Goal: Communication & Community: Answer question/provide support

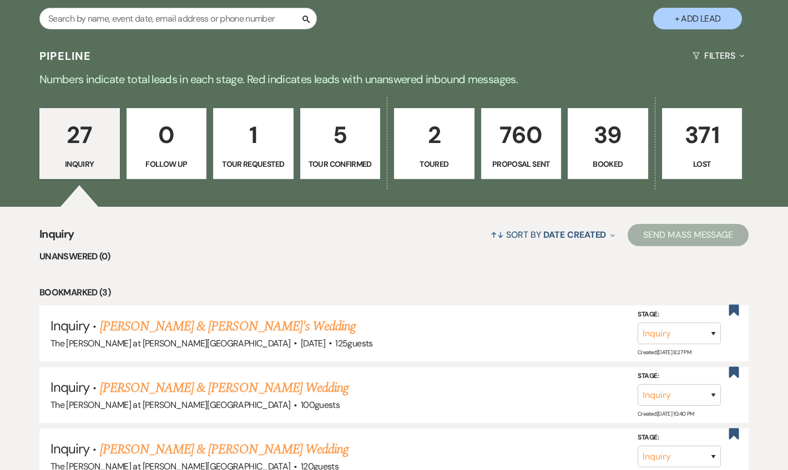
scroll to position [134, 0]
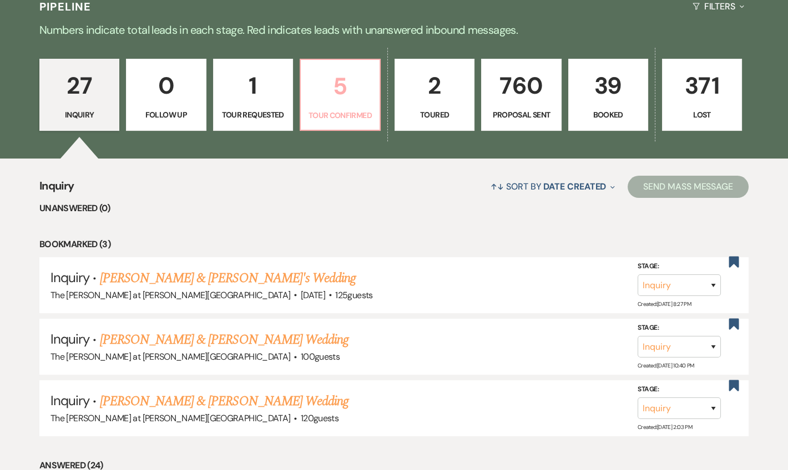
click at [341, 129] on link "5 Tour Confirmed" at bounding box center [340, 95] width 81 height 72
select select "4"
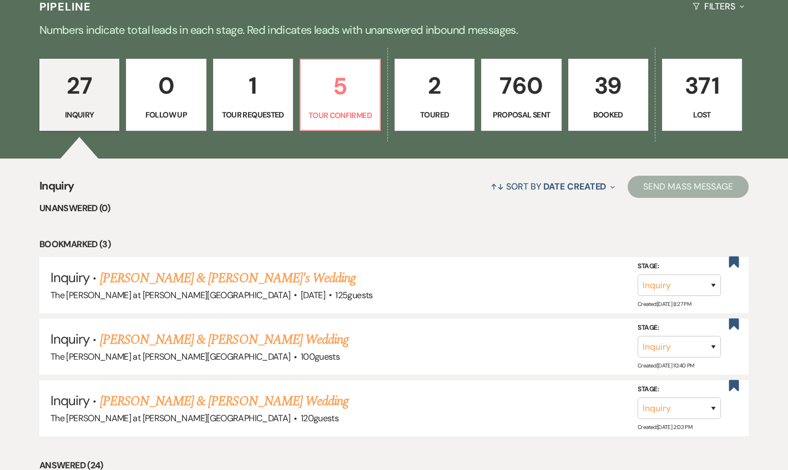
select select "4"
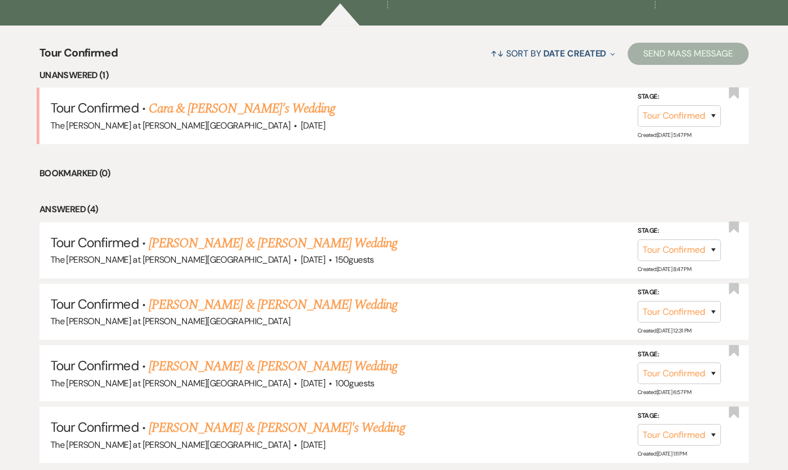
scroll to position [403, 0]
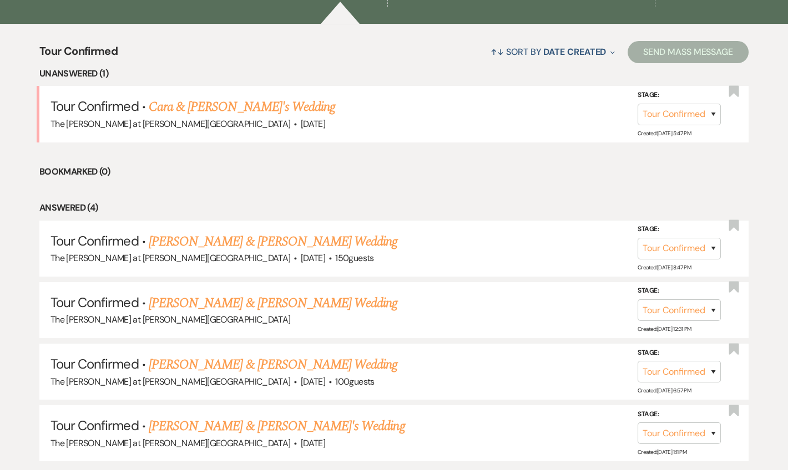
drag, startPoint x: 231, startPoint y: 108, endPoint x: 427, endPoint y: 208, distance: 219.8
click at [232, 108] on link "Cara & [PERSON_NAME]'s Wedding" at bounding box center [242, 107] width 186 height 20
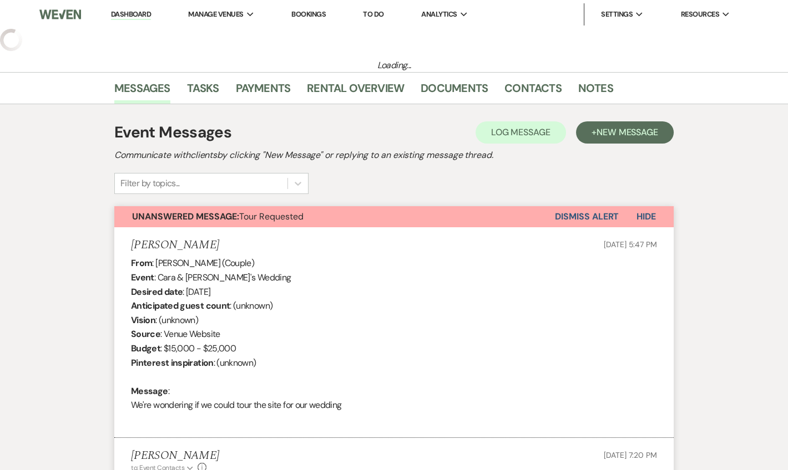
select select "4"
select select "5"
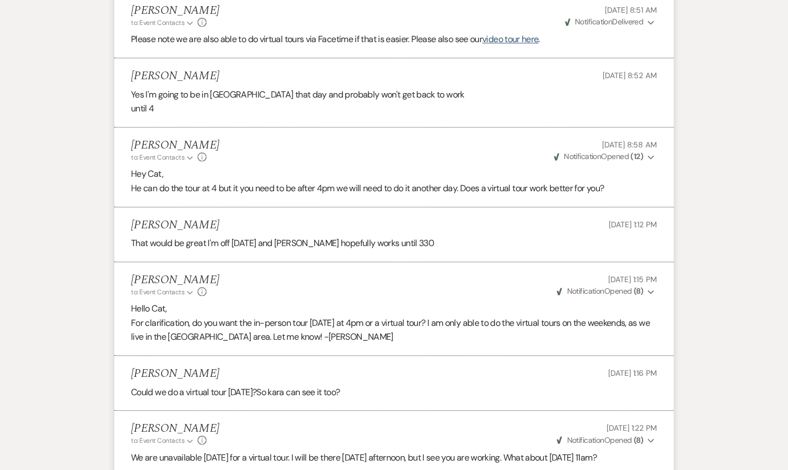
scroll to position [2714, 0]
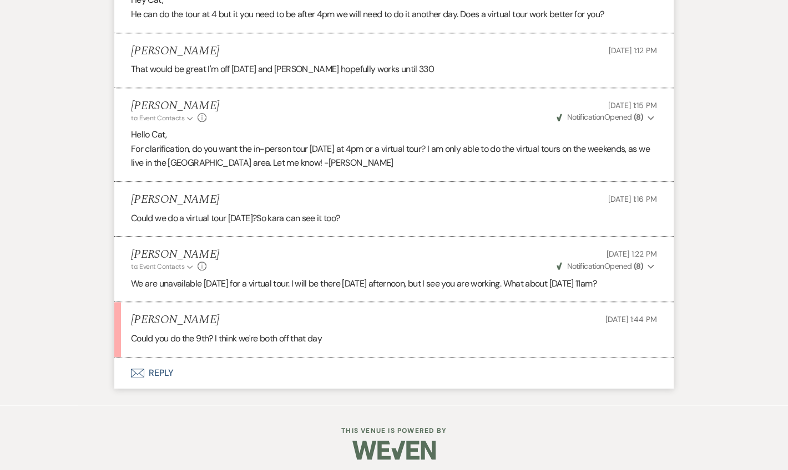
click at [154, 367] on button "Envelope Reply" at bounding box center [393, 373] width 559 height 31
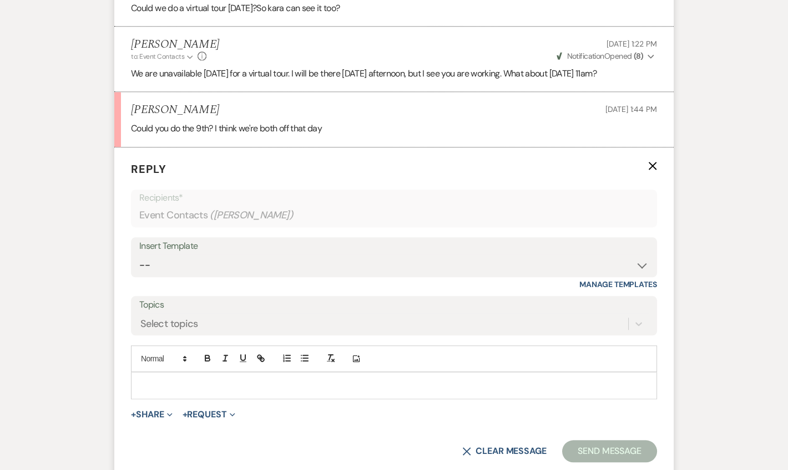
scroll to position [2927, 0]
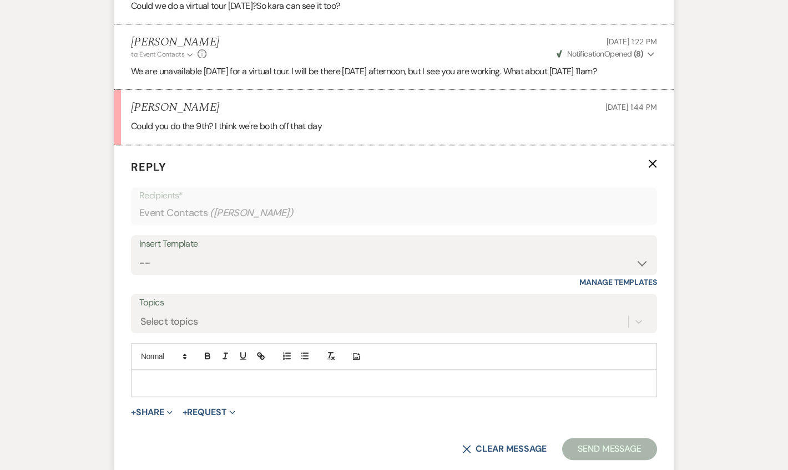
click at [183, 383] on p at bounding box center [394, 383] width 508 height 12
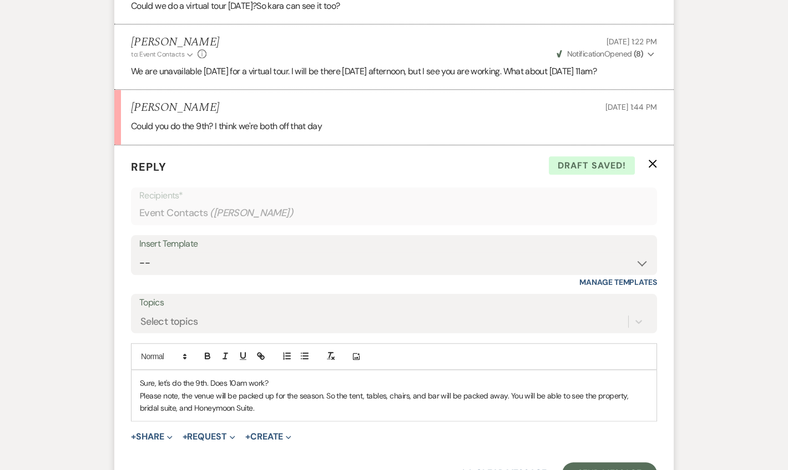
click at [335, 390] on p "Please note, the venue will be packed up for the season. So the tent, tables, c…" at bounding box center [394, 402] width 508 height 25
click at [260, 402] on p "Please note, the venue will be packed up for the season. So, the tent, tables, …" at bounding box center [394, 402] width 508 height 25
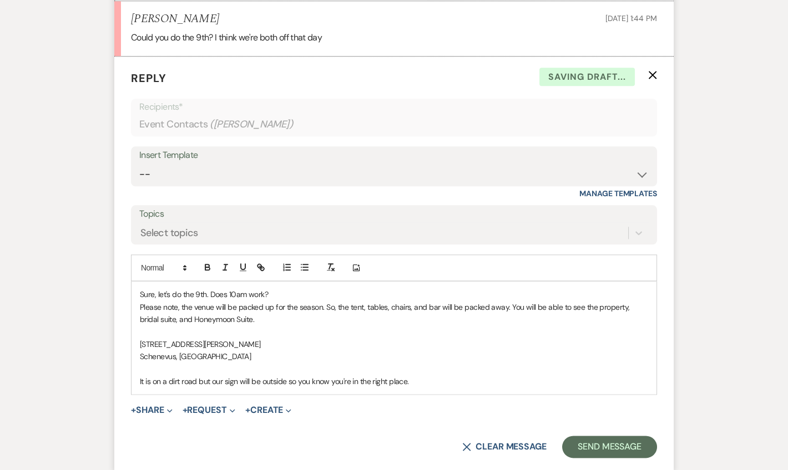
scroll to position [3061, 0]
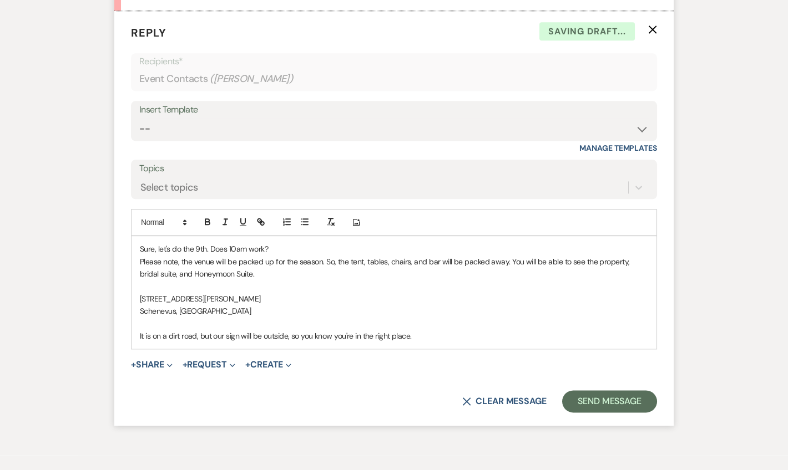
click at [440, 333] on p "It is on a dirt road, but our sign will be outside, so you know you're in the r…" at bounding box center [394, 336] width 508 height 12
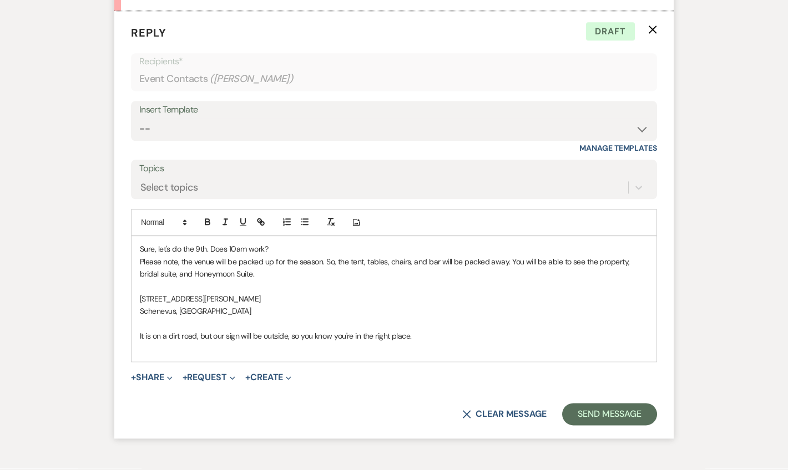
click at [444, 342] on p at bounding box center [394, 348] width 508 height 12
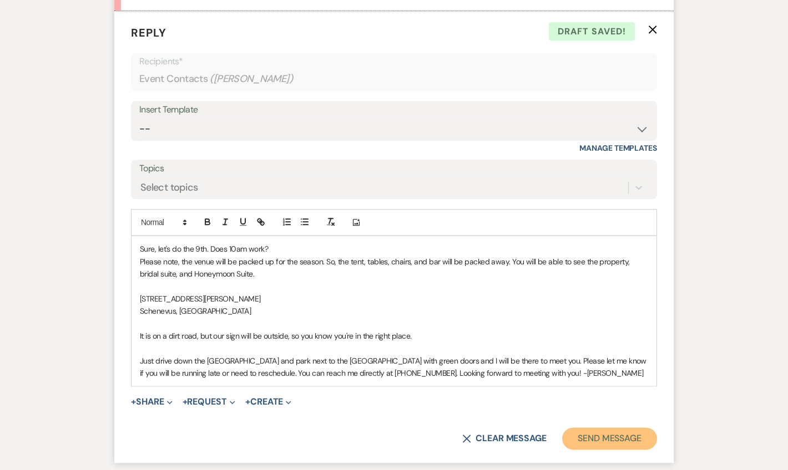
click at [595, 428] on button "Send Message" at bounding box center [609, 439] width 95 height 22
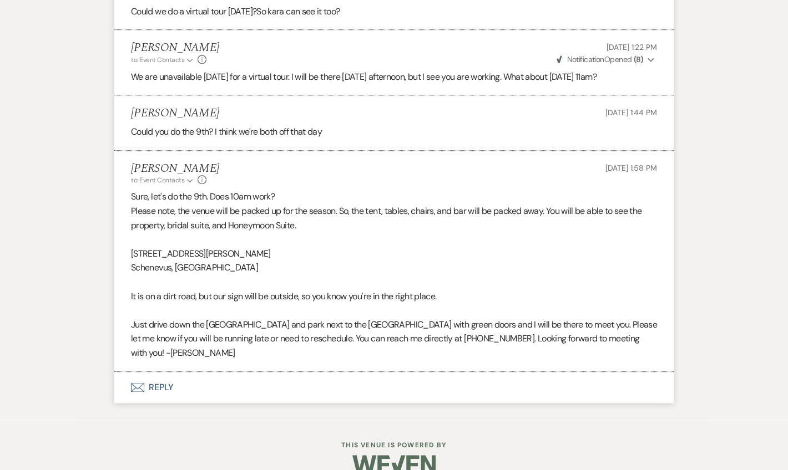
scroll to position [2976, 0]
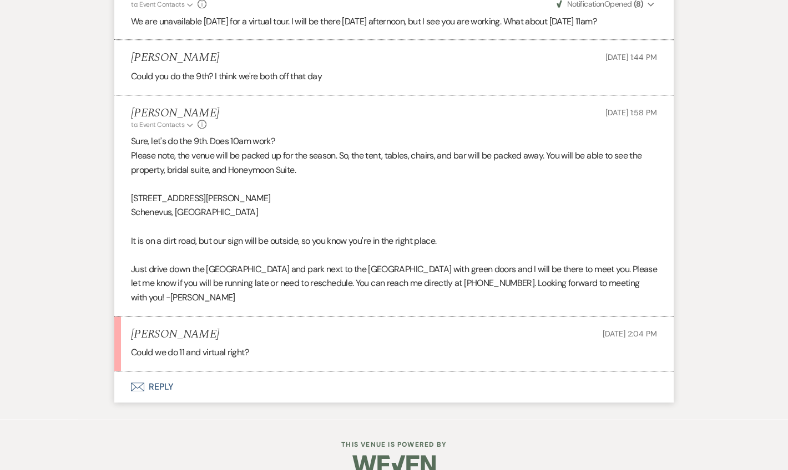
click at [168, 372] on button "Envelope Reply" at bounding box center [393, 387] width 559 height 31
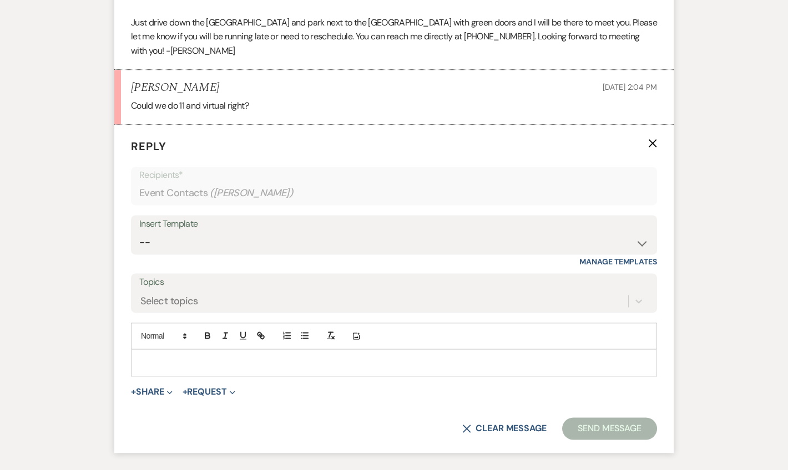
scroll to position [3257, 0]
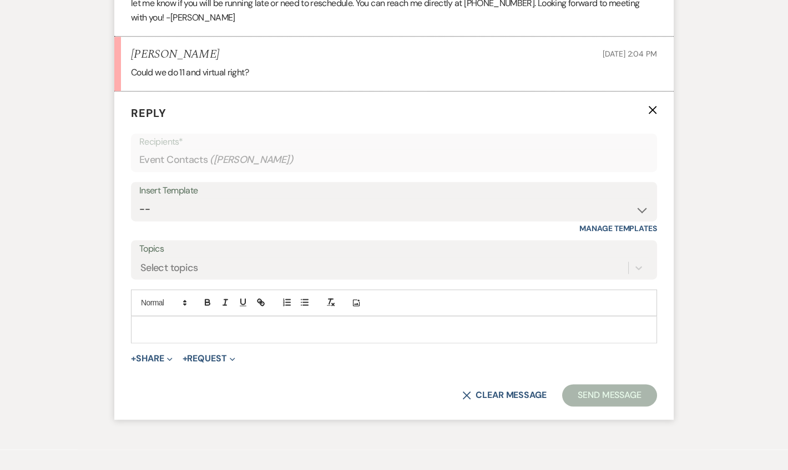
click at [176, 317] on div at bounding box center [393, 330] width 525 height 26
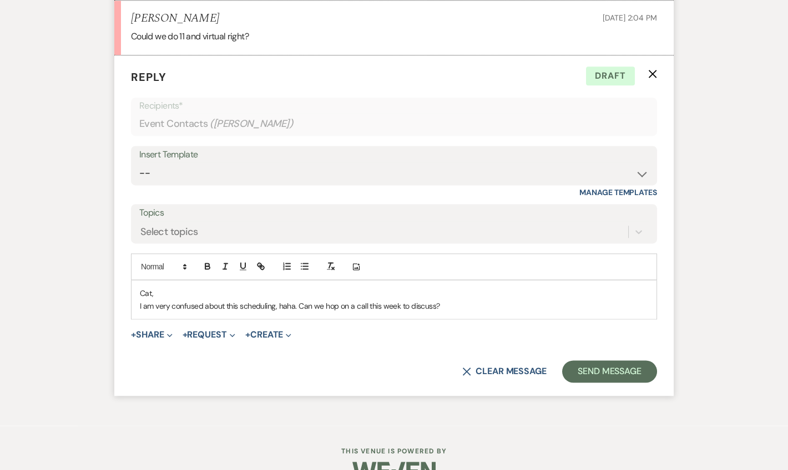
scroll to position [3298, 0]
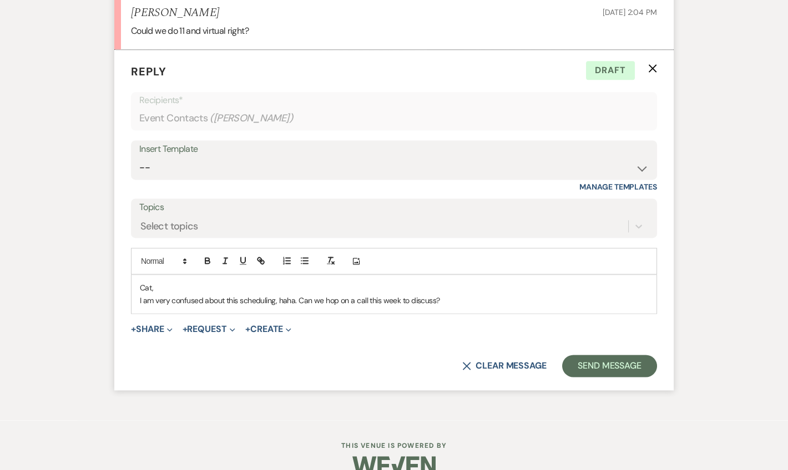
click at [296, 295] on p "I am very confused about this scheduling, haha. Can we hop on a call this week …" at bounding box center [394, 301] width 508 height 12
click at [609, 295] on p "I am very confused about this scheduling, haha. I thought this is for an in-per…" at bounding box center [394, 301] width 508 height 12
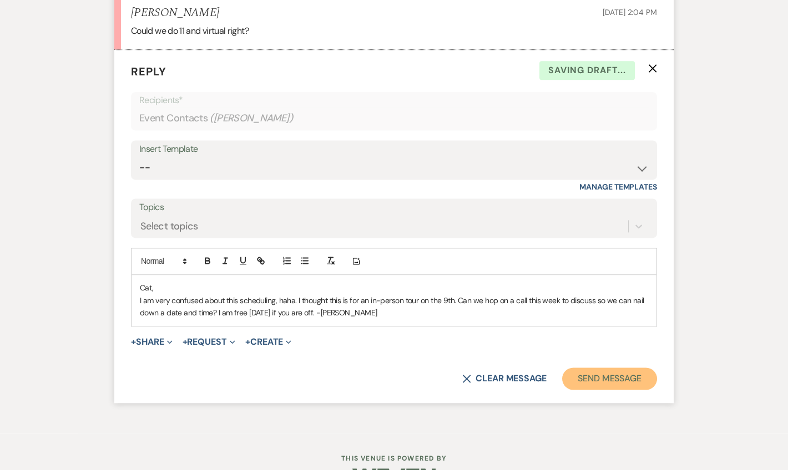
click at [620, 368] on button "Send Message" at bounding box center [609, 379] width 95 height 22
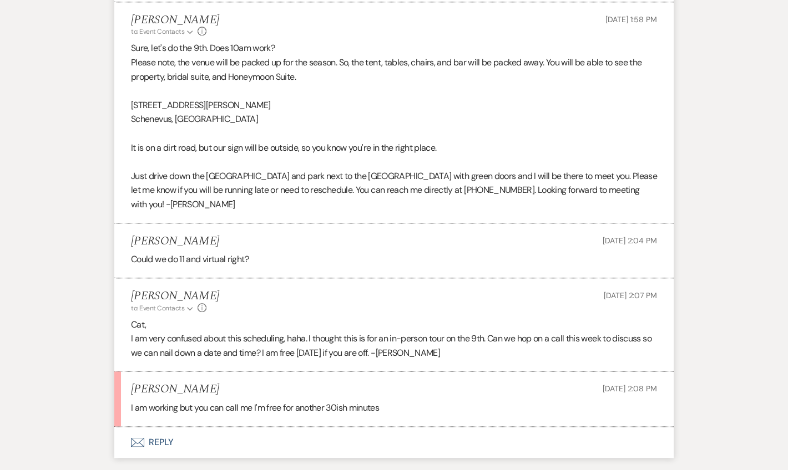
scroll to position [3124, 0]
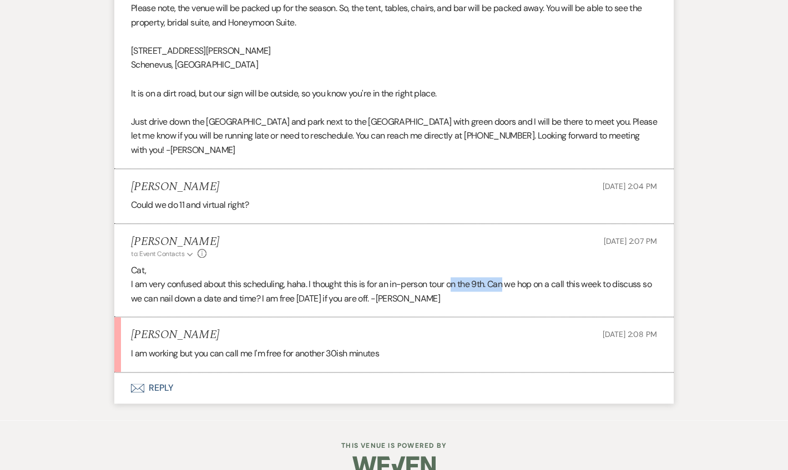
drag, startPoint x: 467, startPoint y: 263, endPoint x: 508, endPoint y: 263, distance: 41.6
click at [508, 277] on p "I am very confused about this scheduling, haha. I thought this is for an in-per…" at bounding box center [394, 291] width 526 height 28
drag, startPoint x: 508, startPoint y: 263, endPoint x: 454, endPoint y: 235, distance: 61.3
click at [454, 235] on div "[PERSON_NAME] to: Event Contacts Expand Info [DATE] 2:07 PM" at bounding box center [394, 247] width 526 height 24
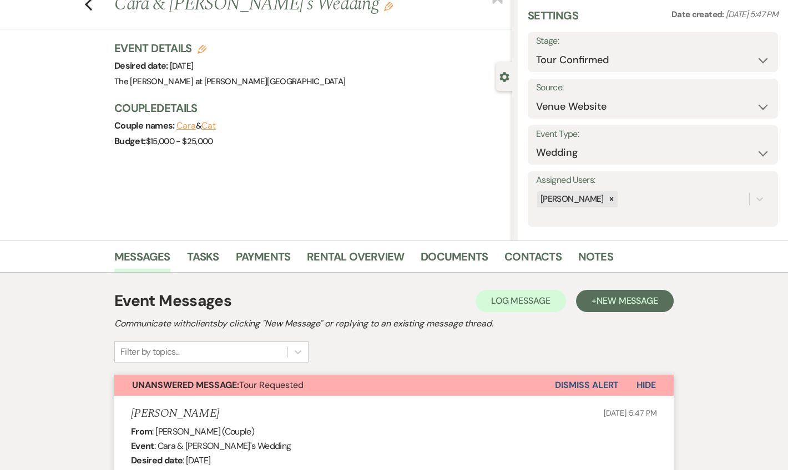
scroll to position [31, 0]
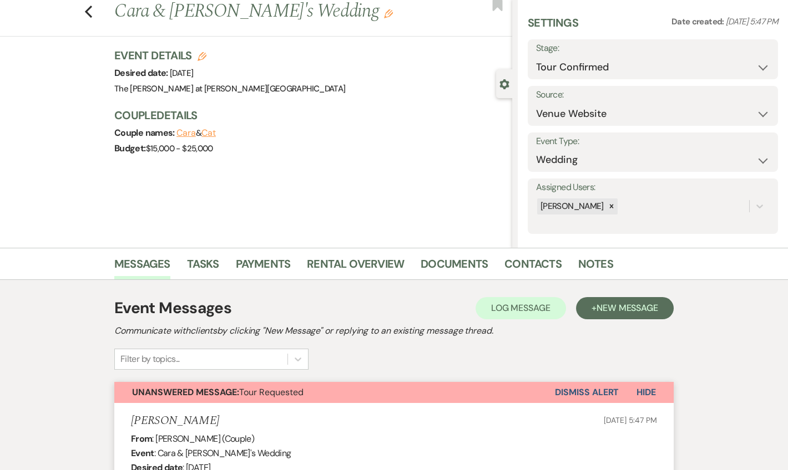
click at [595, 391] on button "Dismiss Alert" at bounding box center [587, 392] width 64 height 21
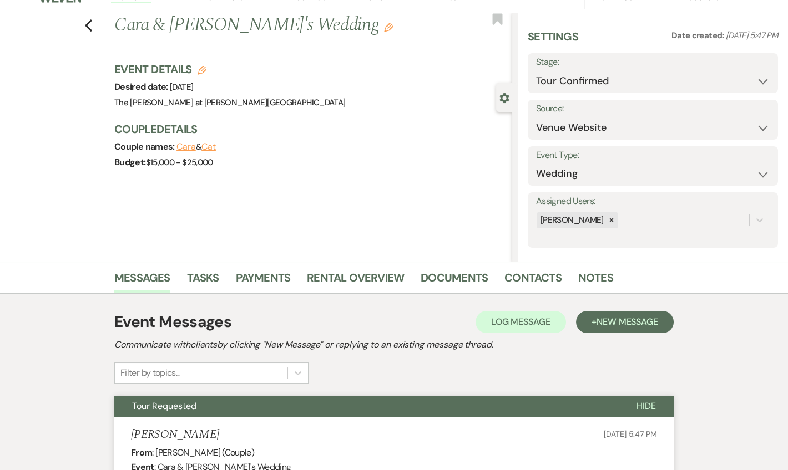
scroll to position [0, 0]
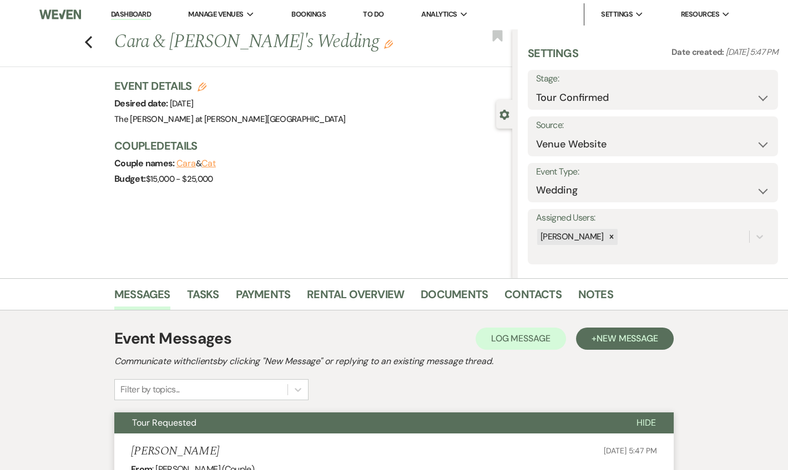
click at [130, 15] on link "Dashboard" at bounding box center [131, 14] width 40 height 11
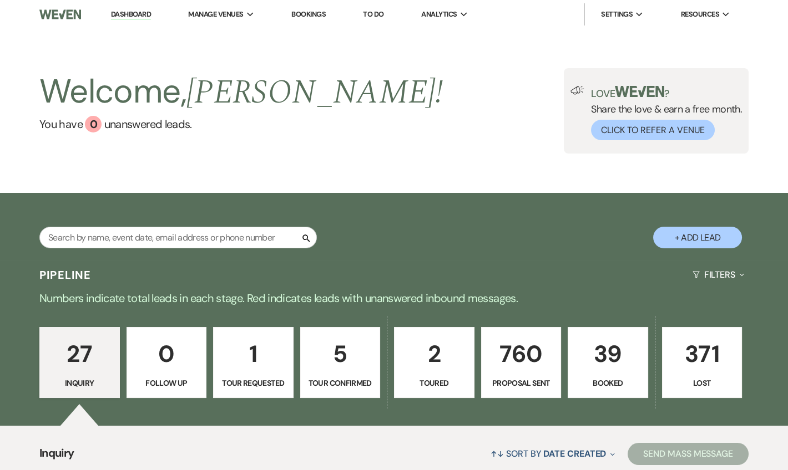
click at [143, 12] on link "Dashboard" at bounding box center [131, 14] width 40 height 11
click at [141, 16] on link "Dashboard" at bounding box center [131, 14] width 40 height 11
